Goal: Find specific page/section: Find specific page/section

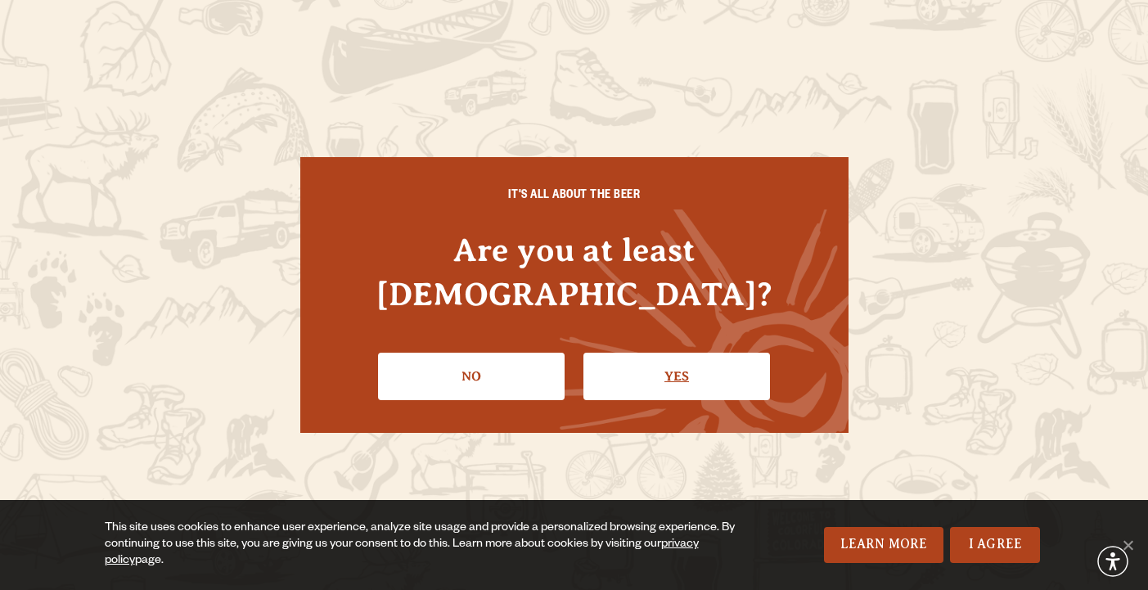
click at [635, 353] on link "Yes" at bounding box center [677, 376] width 187 height 47
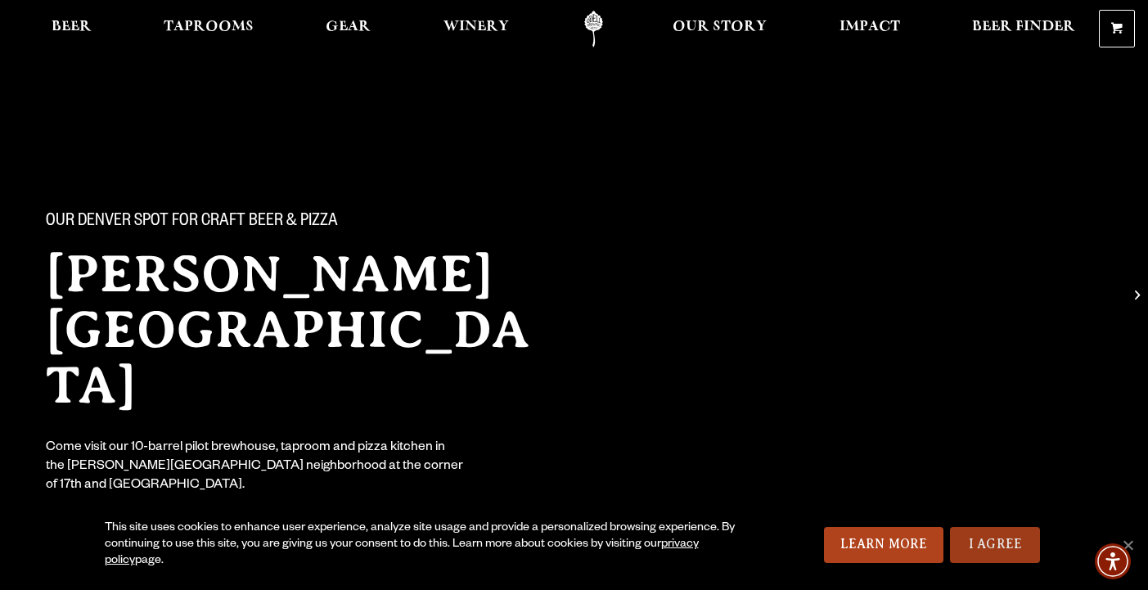
click at [971, 549] on link "I Agree" at bounding box center [995, 545] width 90 height 36
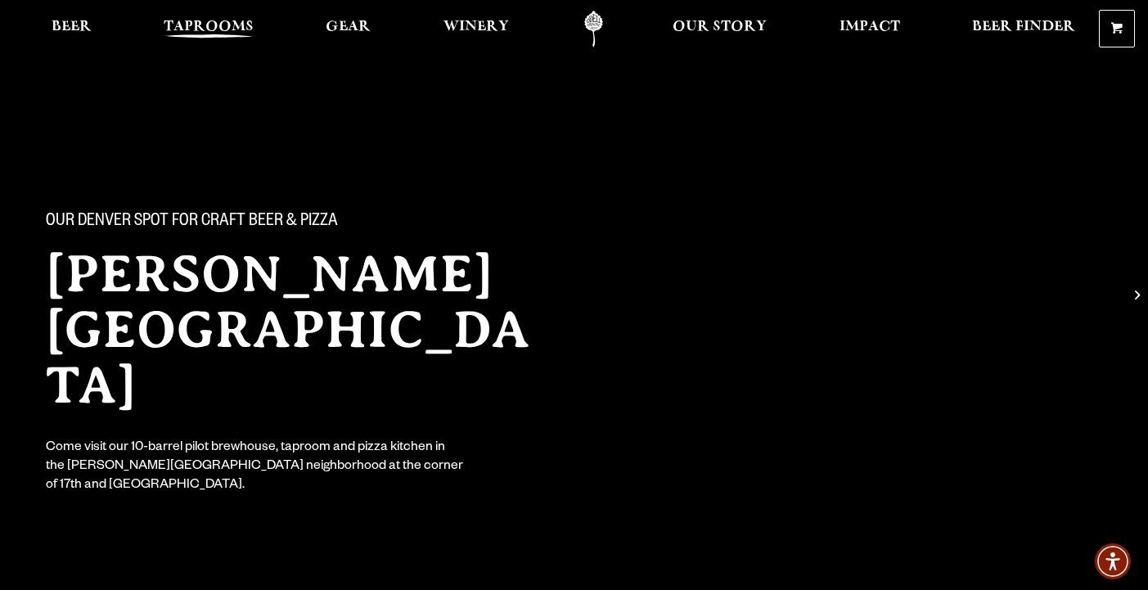
click at [239, 23] on span "Taprooms" at bounding box center [209, 26] width 90 height 13
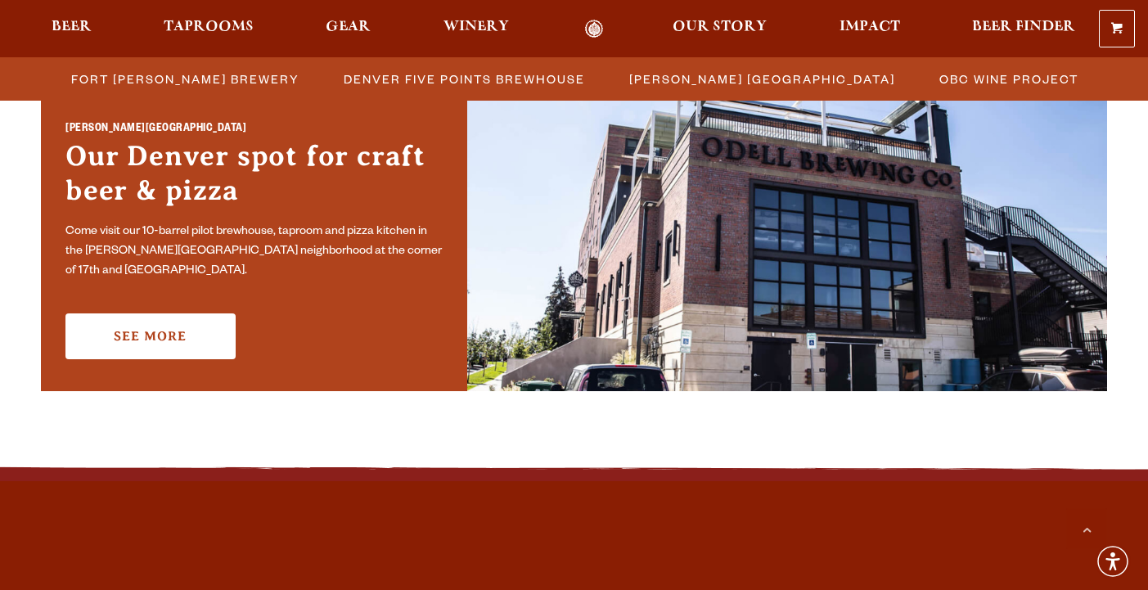
scroll to position [1216, 0]
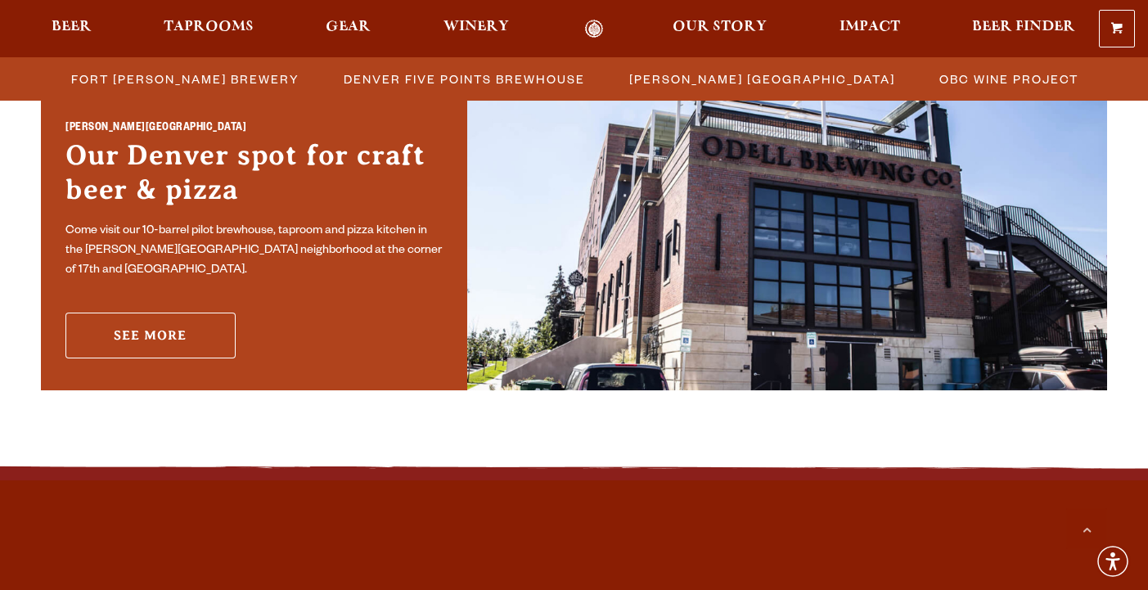
click at [181, 323] on link "See More" at bounding box center [150, 336] width 170 height 46
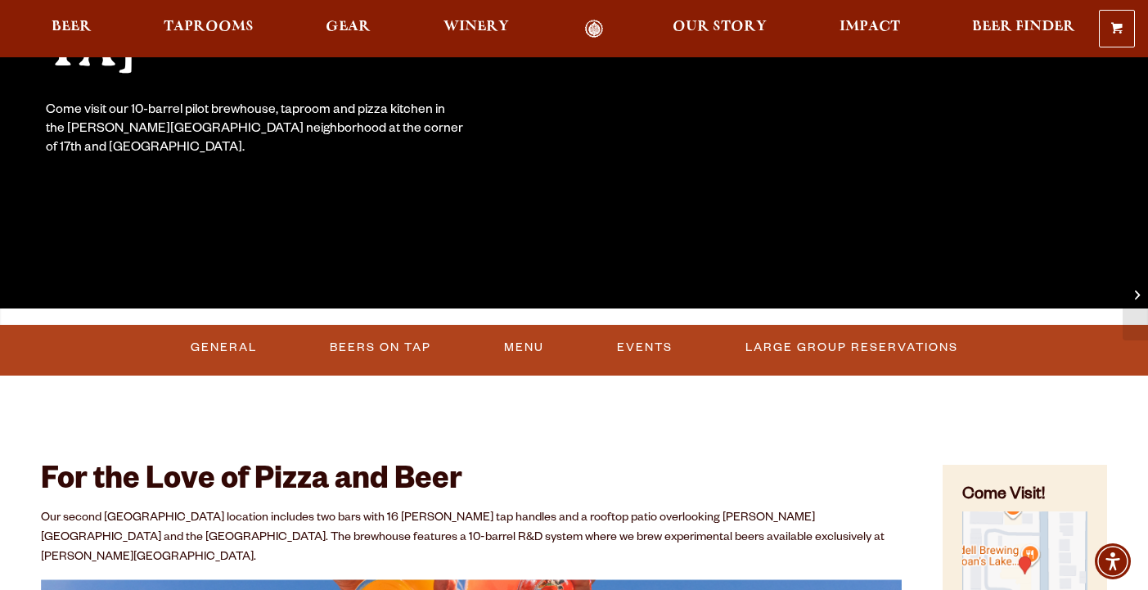
scroll to position [338, 0]
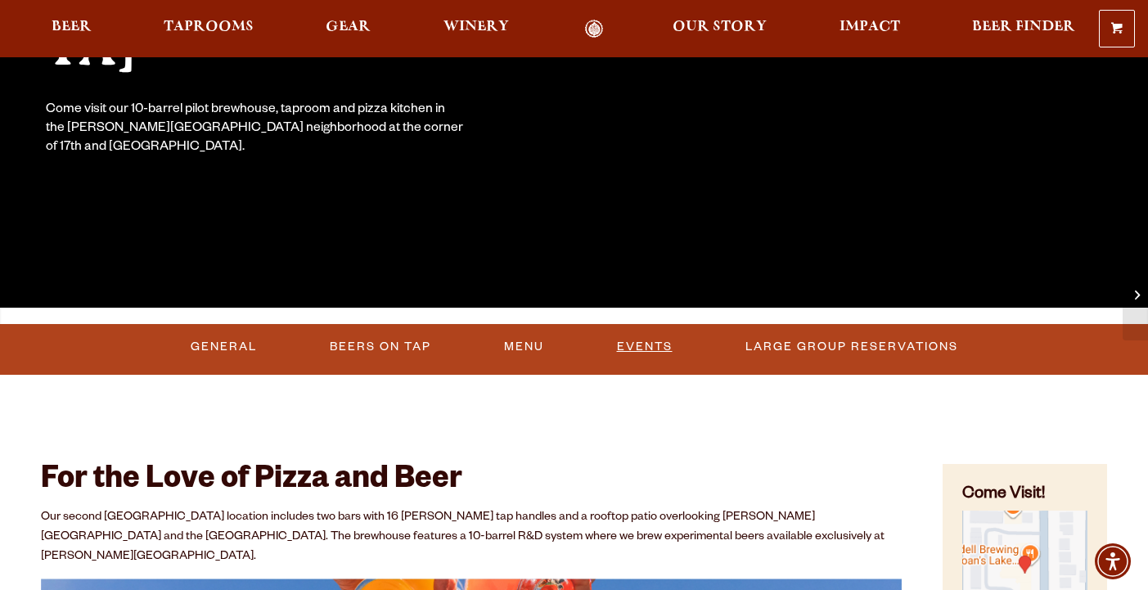
click at [658, 349] on link "Events" at bounding box center [645, 347] width 69 height 38
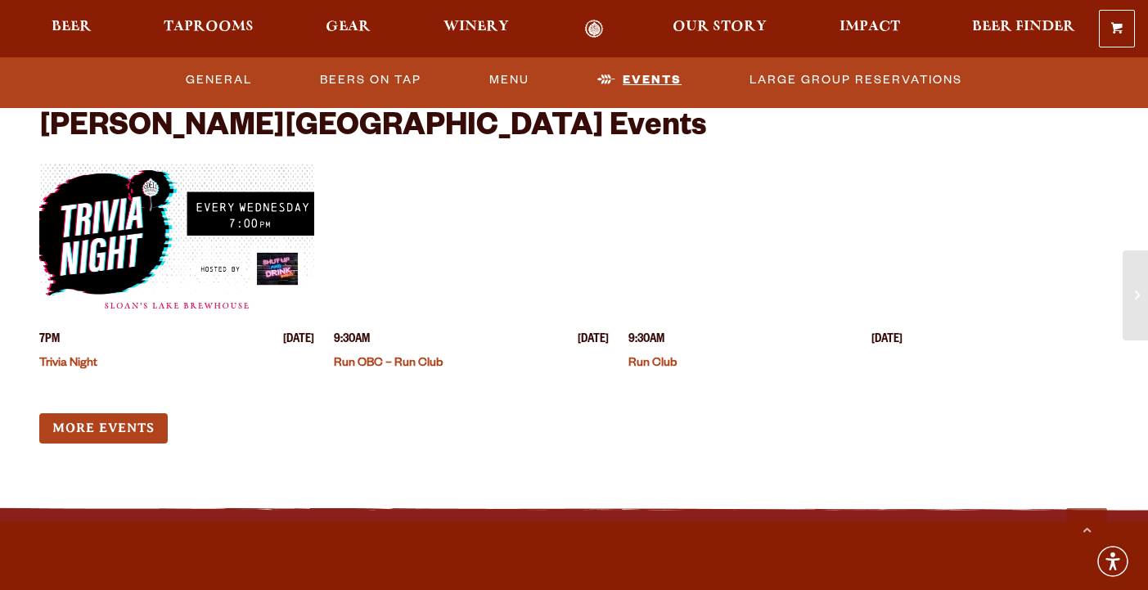
scroll to position [4219, 0]
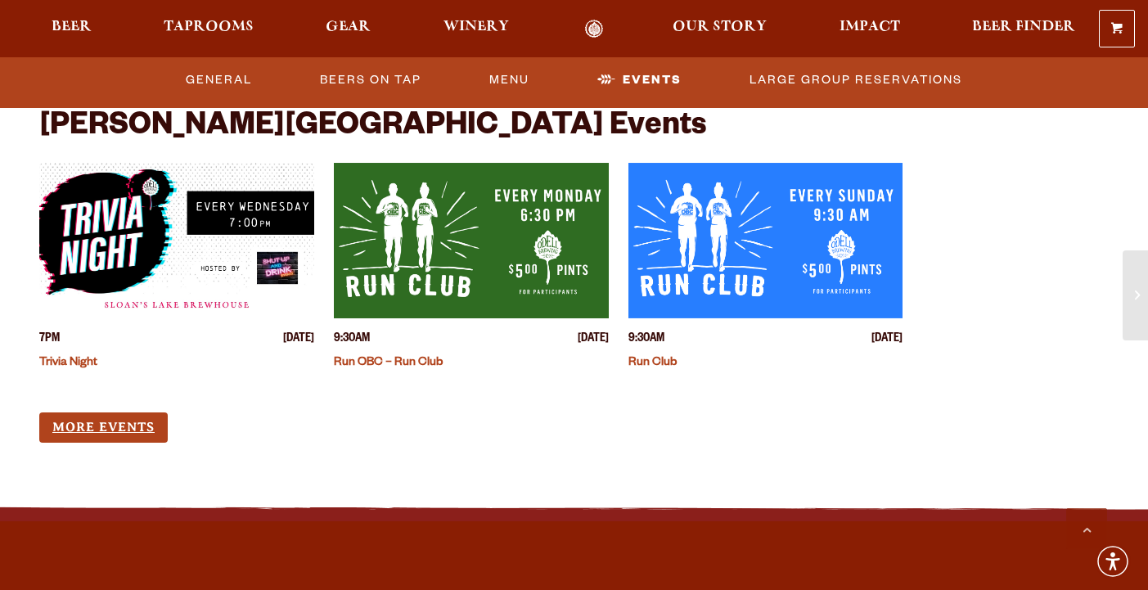
click at [134, 413] on link "More Events" at bounding box center [103, 428] width 129 height 30
